Goal: Task Accomplishment & Management: Complete application form

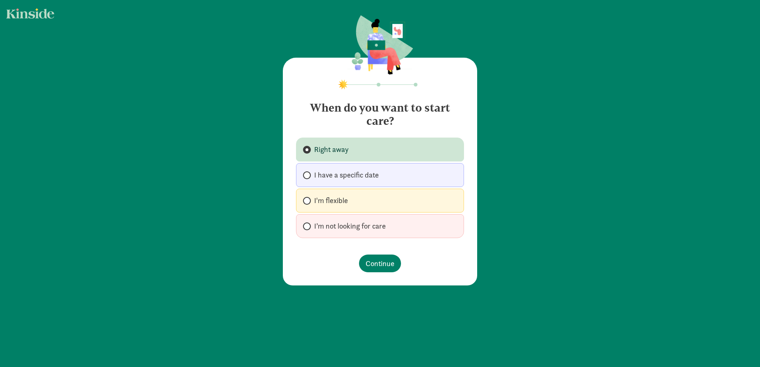
click at [307, 229] on span at bounding box center [307, 226] width 8 height 8
click at [307, 229] on input "I’m not looking for care" at bounding box center [305, 226] width 5 height 5
radio input "true"
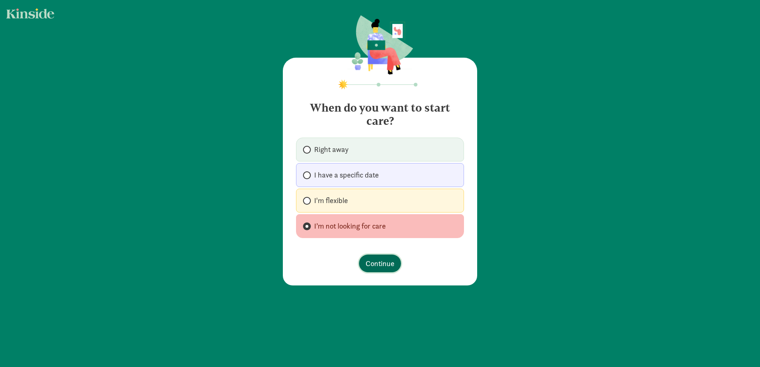
click at [380, 264] on span "Continue" at bounding box center [380, 263] width 29 height 11
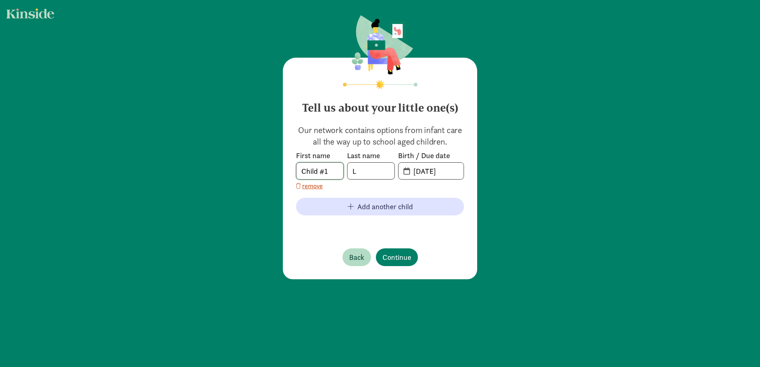
click at [333, 171] on input "Child #1" at bounding box center [319, 171] width 47 height 16
type input "[PERSON_NAME]"
click at [366, 168] on input "L" at bounding box center [371, 171] width 47 height 16
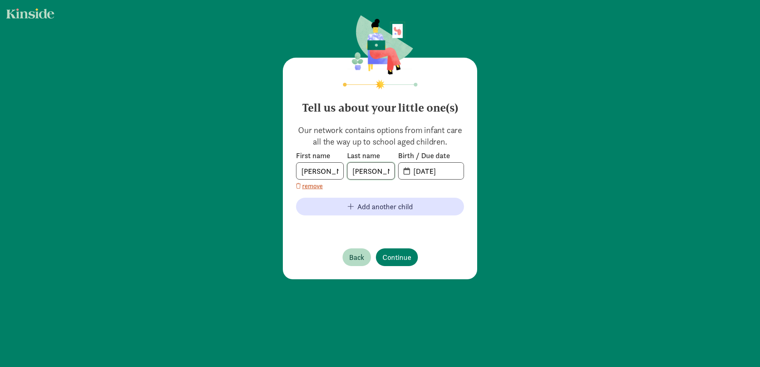
type input "[PERSON_NAME]"
click at [422, 171] on input "[DATE]" at bounding box center [435, 171] width 55 height 16
click at [413, 172] on input "[DATE]" at bounding box center [435, 171] width 55 height 16
click at [408, 172] on span "20-25-0815" at bounding box center [431, 171] width 65 height 16
click at [428, 171] on input "20-25-0815" at bounding box center [435, 171] width 55 height 16
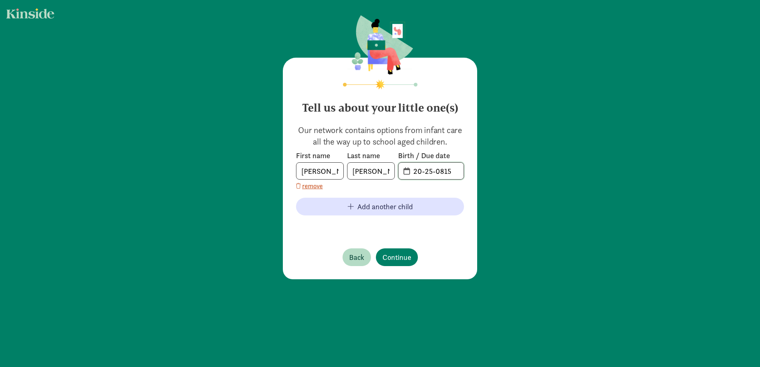
click at [428, 171] on input "20-25-0815" at bounding box center [435, 171] width 55 height 16
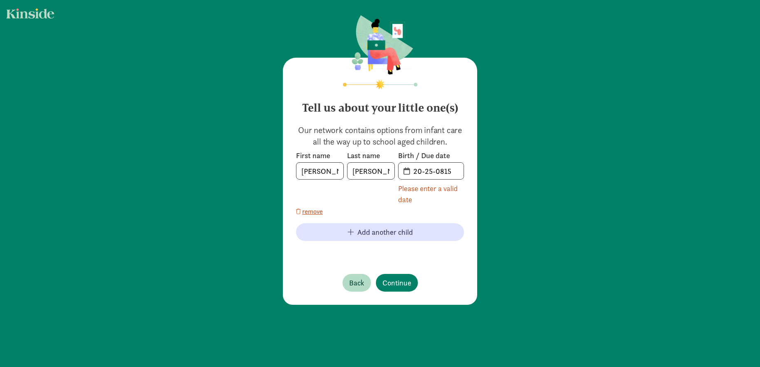
click at [406, 173] on span "20-25-0815" at bounding box center [431, 171] width 65 height 16
click at [408, 172] on input "20-25-0815" at bounding box center [435, 171] width 55 height 16
click at [427, 172] on input "20-25-0815" at bounding box center [435, 171] width 55 height 16
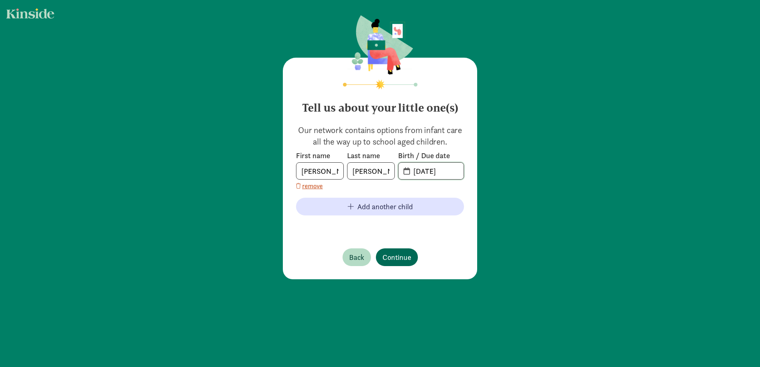
type input "[DATE]"
click at [397, 257] on span "Continue" at bounding box center [397, 257] width 29 height 11
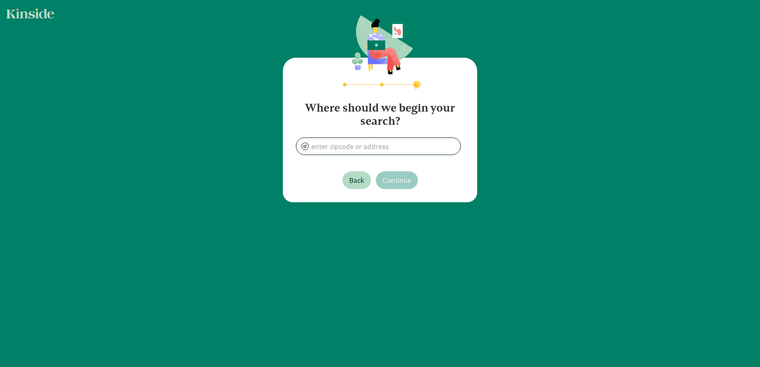
click at [376, 149] on input at bounding box center [378, 146] width 164 height 16
type input "[GEOGRAPHIC_DATA], [GEOGRAPHIC_DATA]"
click at [390, 179] on span "Continue" at bounding box center [397, 180] width 29 height 11
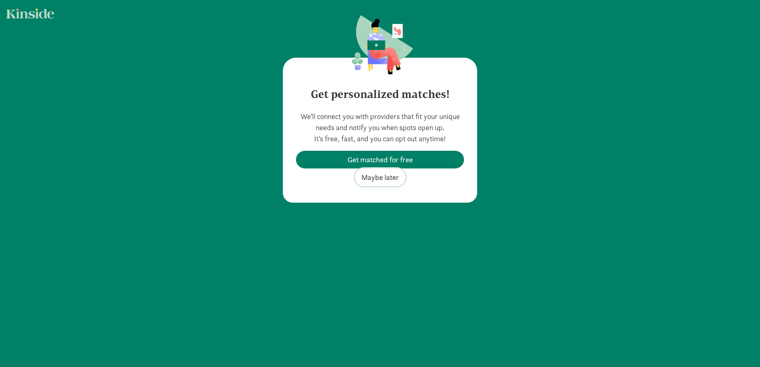
click at [382, 178] on span "Maybe later" at bounding box center [380, 177] width 37 height 11
